Goal: Transaction & Acquisition: Purchase product/service

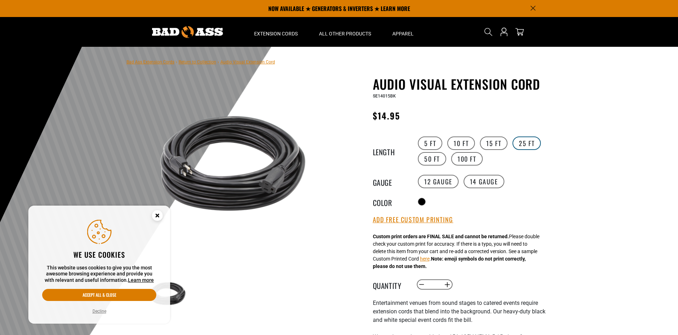
click at [528, 144] on label "25 FT" at bounding box center [526, 142] width 28 height 13
click at [419, 163] on label "50 FT" at bounding box center [432, 158] width 28 height 13
click at [498, 141] on label "15 FT" at bounding box center [494, 142] width 28 height 13
click at [525, 146] on label "25 FT" at bounding box center [526, 142] width 28 height 13
